Goal: Information Seeking & Learning: Find specific fact

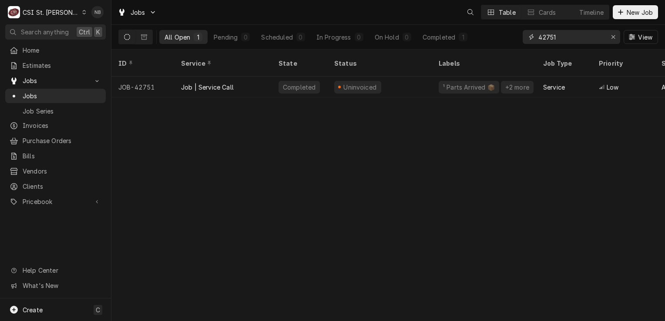
click at [567, 37] on input "42751" at bounding box center [571, 37] width 65 height 14
drag, startPoint x: 558, startPoint y: 38, endPoint x: 550, endPoint y: 42, distance: 8.4
click at [550, 42] on input "42751" at bounding box center [571, 37] width 65 height 14
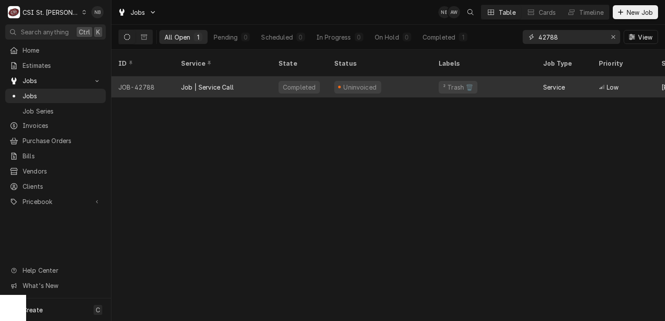
type input "42788"
click at [410, 77] on div "Uninvoiced" at bounding box center [379, 87] width 104 height 21
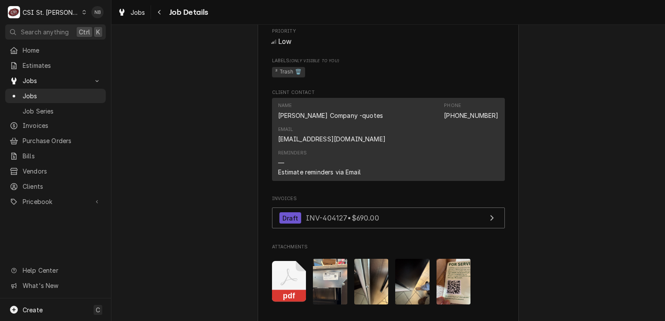
scroll to position [784, 0]
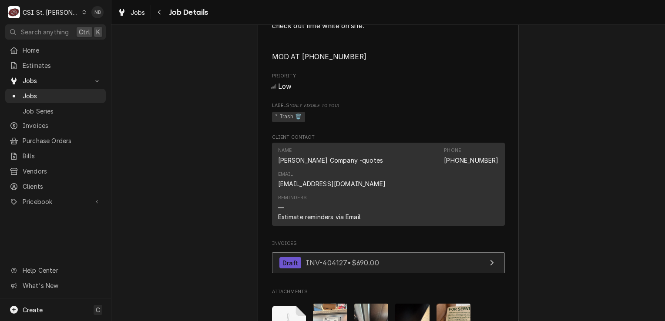
click at [369, 259] on span "INV-404127 • $690.00" at bounding box center [342, 263] width 73 height 9
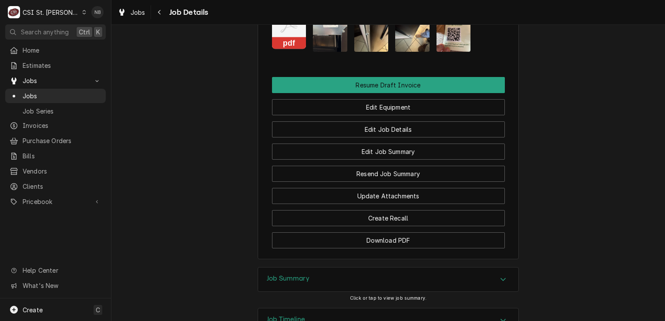
scroll to position [1114, 0]
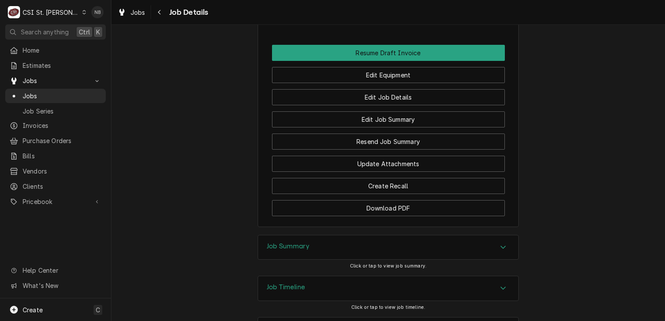
click at [405, 276] on div "Job Timeline" at bounding box center [388, 288] width 260 height 24
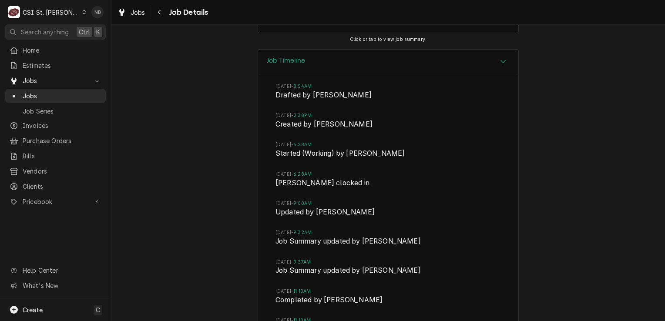
scroll to position [1356, 0]
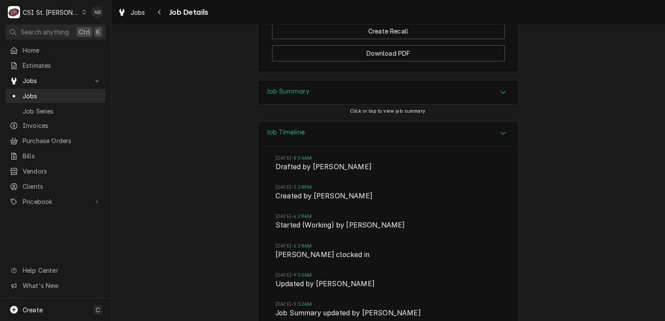
click at [397, 121] on div "Job Timeline" at bounding box center [388, 133] width 260 height 25
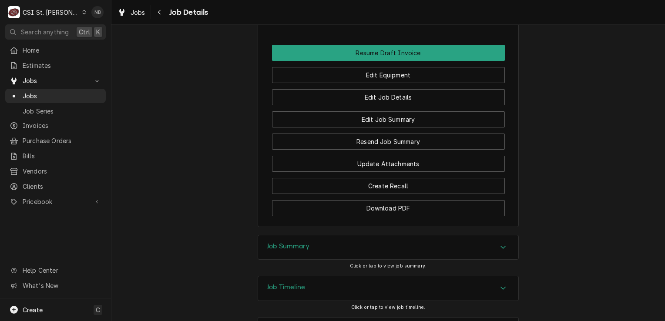
click at [412, 236] on div "Job Summary" at bounding box center [388, 248] width 260 height 24
click at [412, 236] on div "Job Summary" at bounding box center [388, 248] width 260 height 25
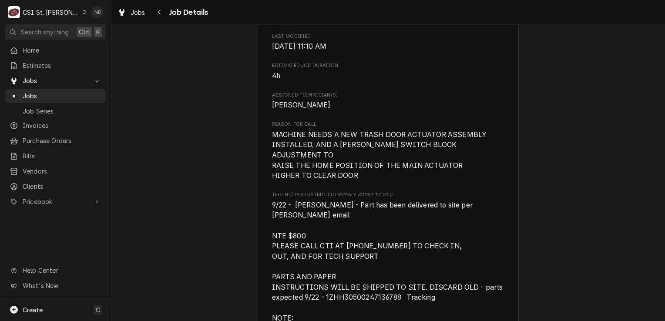
scroll to position [504, 0]
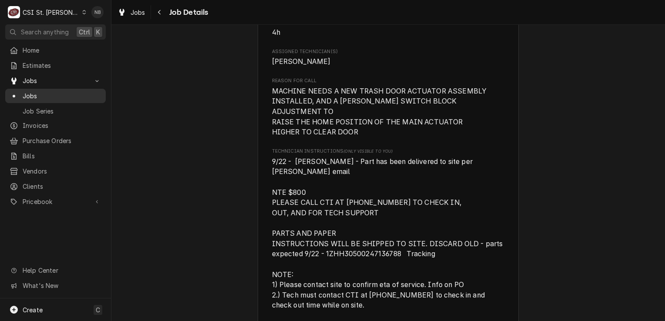
click at [38, 91] on span "Jobs" at bounding box center [62, 95] width 79 height 9
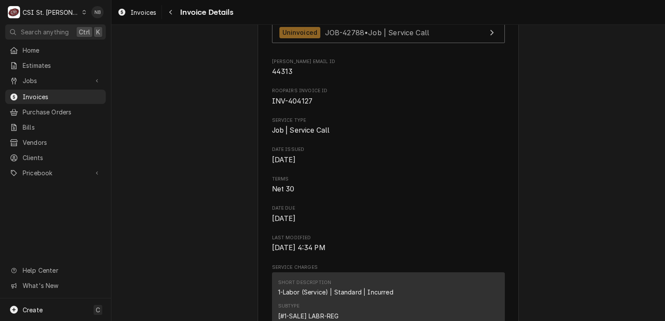
scroll to position [435, 0]
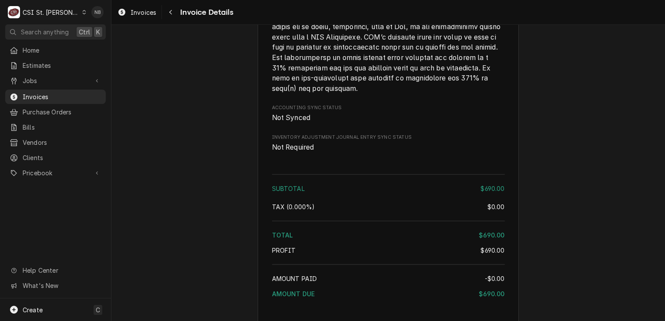
scroll to position [1430, 0]
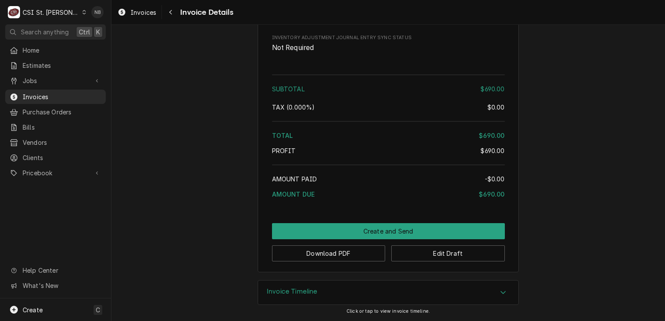
click at [439, 299] on div "Invoice Timeline" at bounding box center [388, 293] width 260 height 24
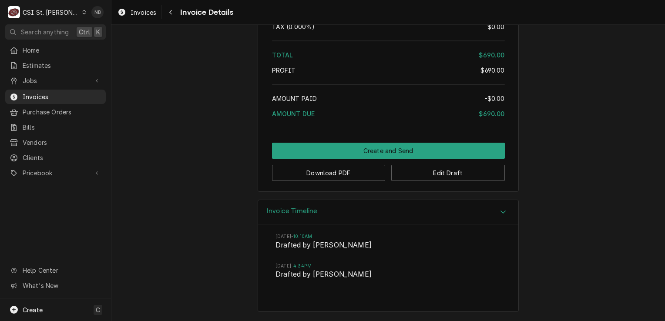
scroll to position [1510, 0]
click at [56, 80] on span "Jobs" at bounding box center [56, 80] width 66 height 9
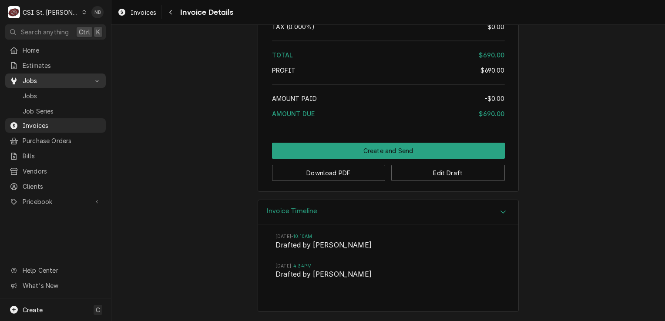
click at [62, 83] on div "Jobs" at bounding box center [55, 80] width 97 height 11
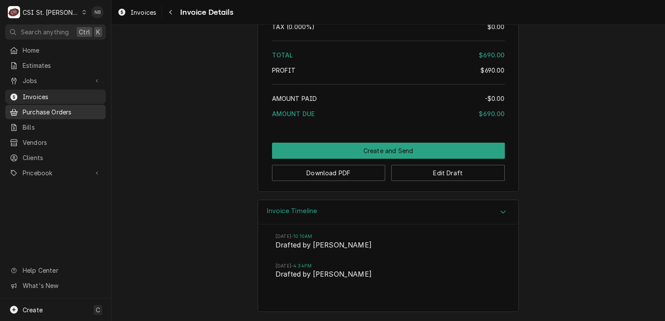
click at [64, 114] on link "Purchase Orders" at bounding box center [55, 112] width 101 height 14
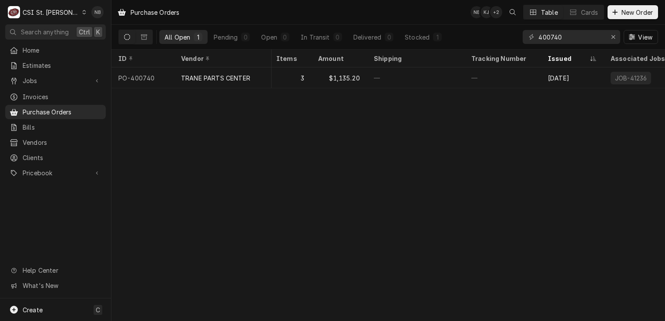
scroll to position [0, 380]
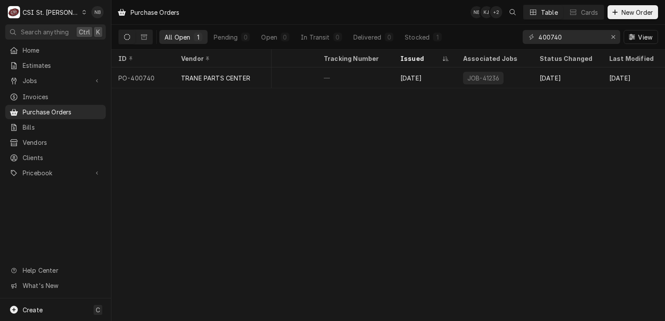
drag, startPoint x: 286, startPoint y: 93, endPoint x: 560, endPoint y: 100, distance: 274.0
click at [560, 100] on div "Purchase Orders NB KJ + 2 Table Cards New Order All Open 1 Pending 0 Open 0 In …" at bounding box center [388, 160] width 554 height 321
click at [615, 37] on icon "Erase input" at bounding box center [613, 37] width 5 height 6
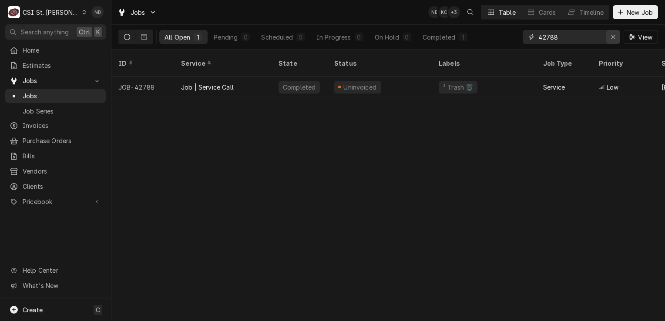
click at [615, 39] on icon "Erase input" at bounding box center [613, 37] width 5 height 6
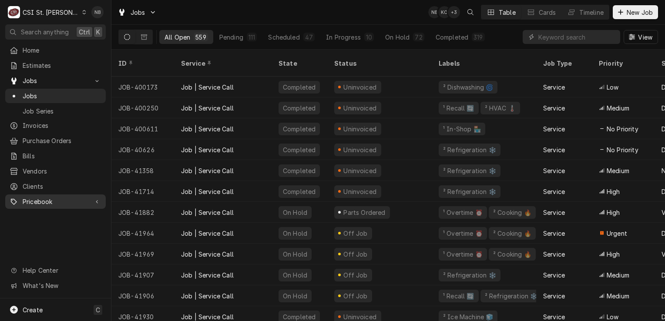
click at [55, 200] on span "Pricebook" at bounding box center [56, 201] width 66 height 9
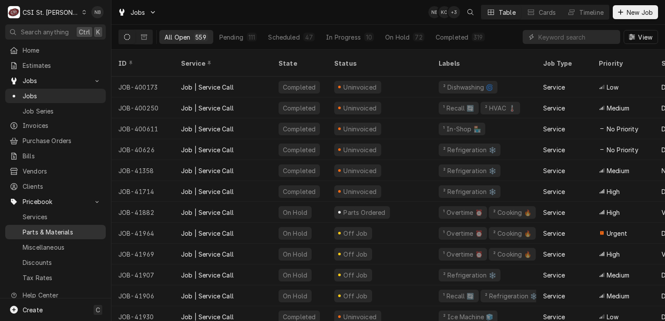
click at [54, 228] on span "Parts & Materials" at bounding box center [62, 232] width 79 height 9
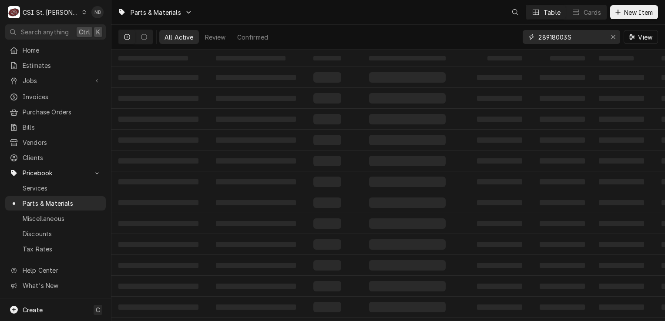
click at [568, 39] on input "28918003S" at bounding box center [571, 37] width 65 height 14
click at [610, 35] on div "Erase input" at bounding box center [613, 37] width 9 height 9
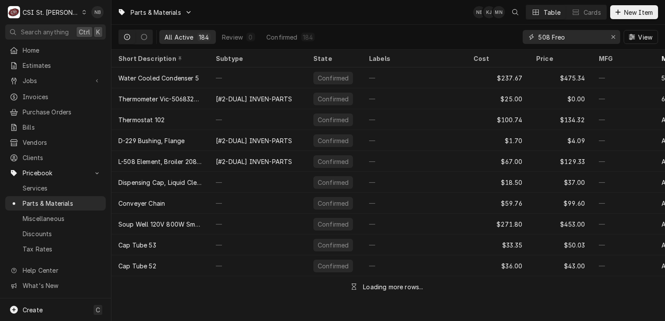
type input "508 Freon"
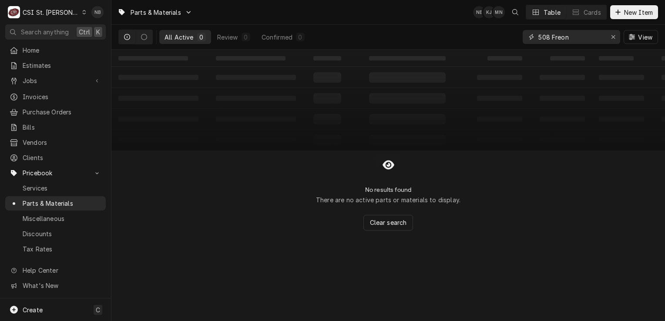
drag, startPoint x: 583, startPoint y: 33, endPoint x: 475, endPoint y: 27, distance: 107.3
click at [475, 27] on div "All Active 0 Review 0 Confirmed 0 508 Freon View" at bounding box center [388, 37] width 540 height 24
